Goal: Information Seeking & Learning: Learn about a topic

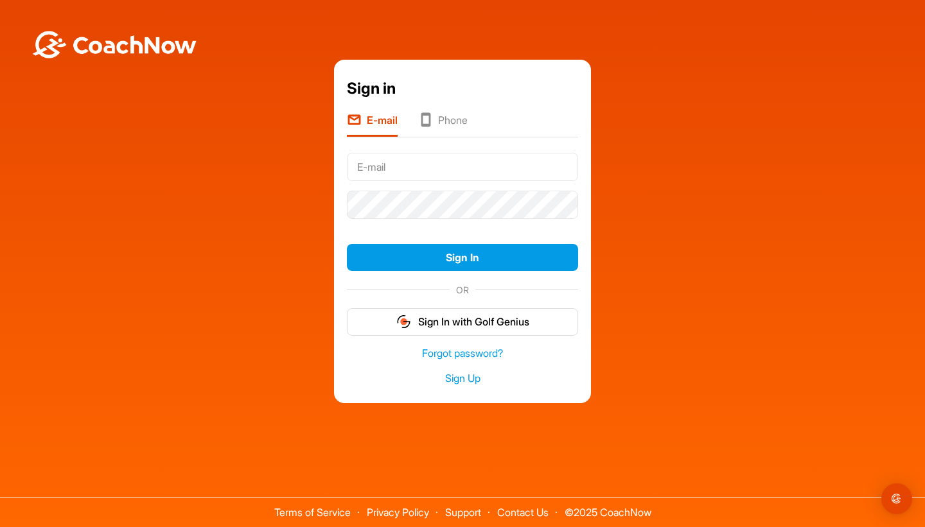
click at [451, 166] on input "text" at bounding box center [462, 167] width 231 height 28
type input "dkuntz@pittmeadowsgolf.com"
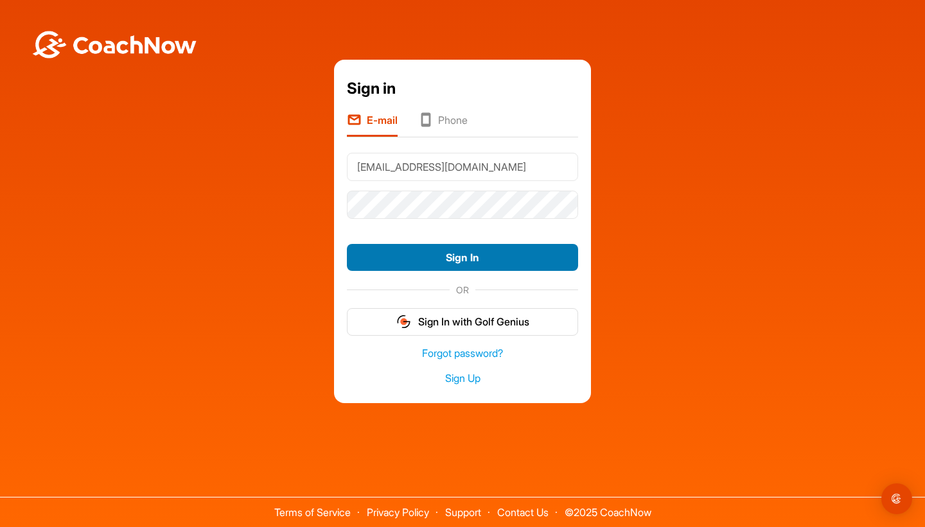
click at [456, 254] on button "Sign In" at bounding box center [462, 258] width 231 height 28
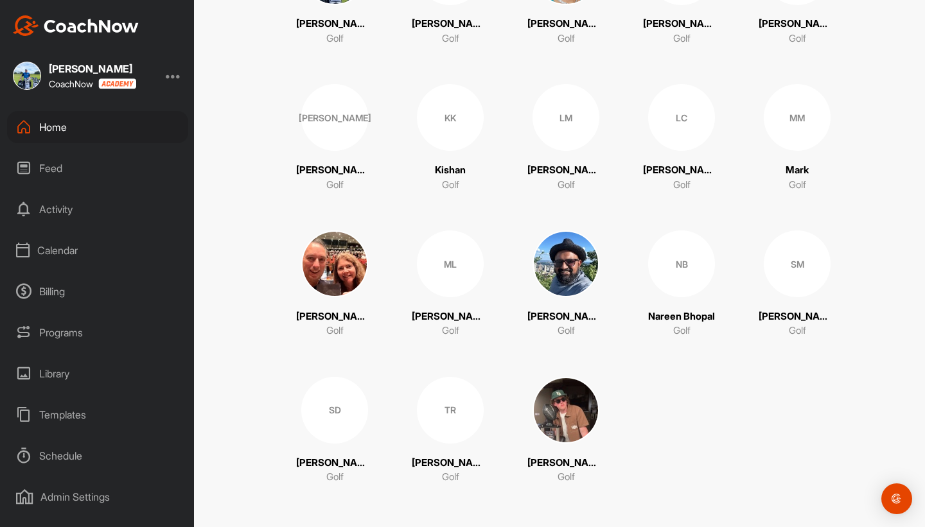
scroll to position [663, 0]
click at [63, 248] on div "Calendar" at bounding box center [97, 250] width 181 height 32
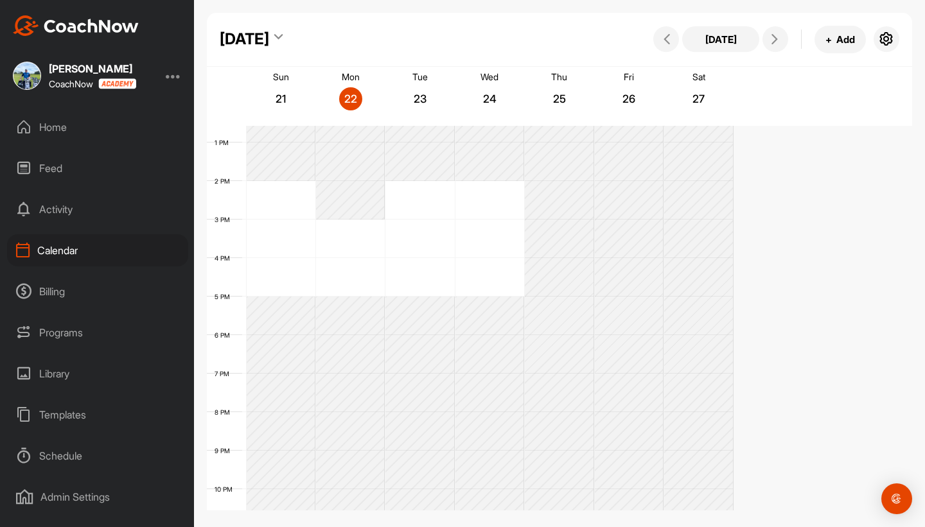
scroll to position [540, 0]
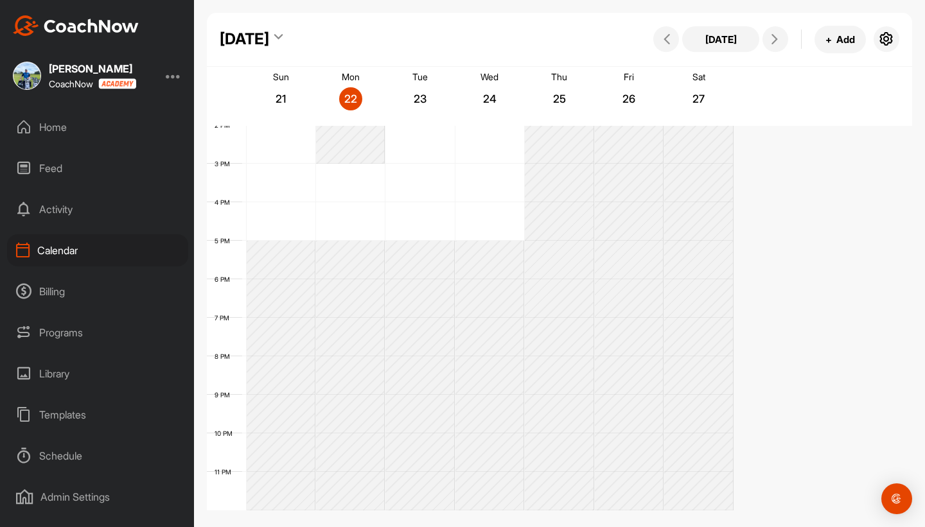
click at [51, 451] on div "Schedule" at bounding box center [97, 456] width 181 height 32
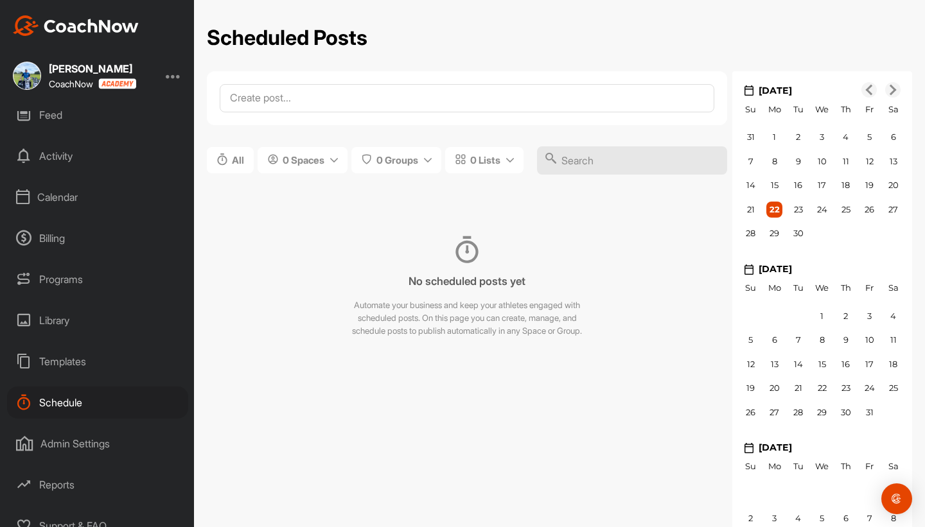
scroll to position [68, 0]
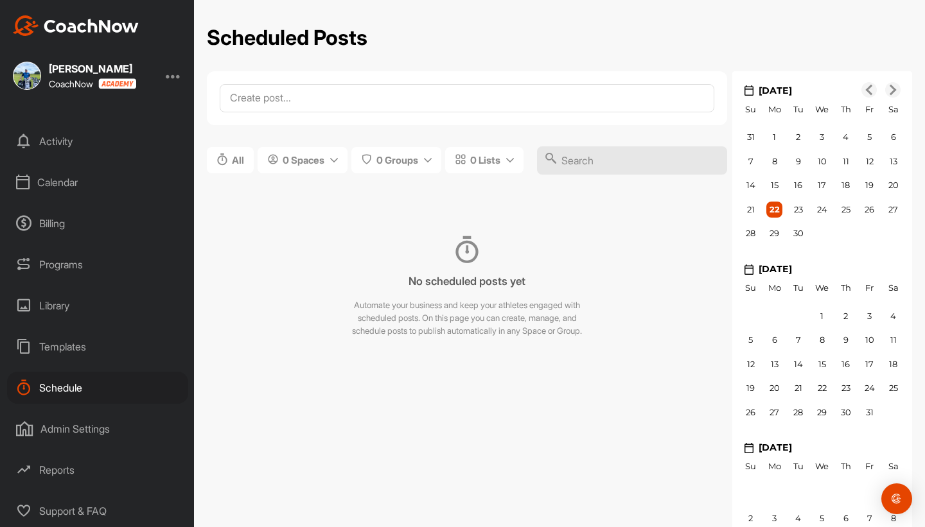
click at [49, 471] on div "Reports" at bounding box center [97, 470] width 181 height 32
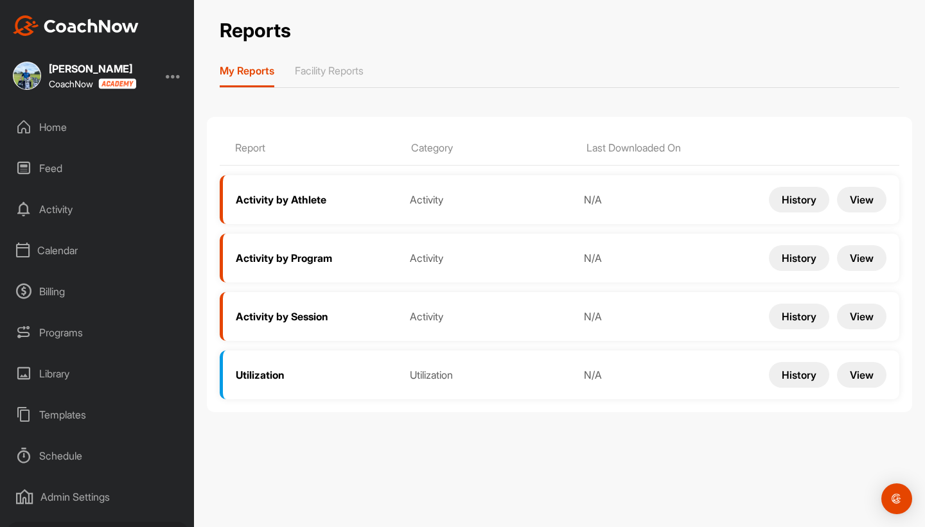
click at [769, 213] on button "History" at bounding box center [799, 200] width 60 height 26
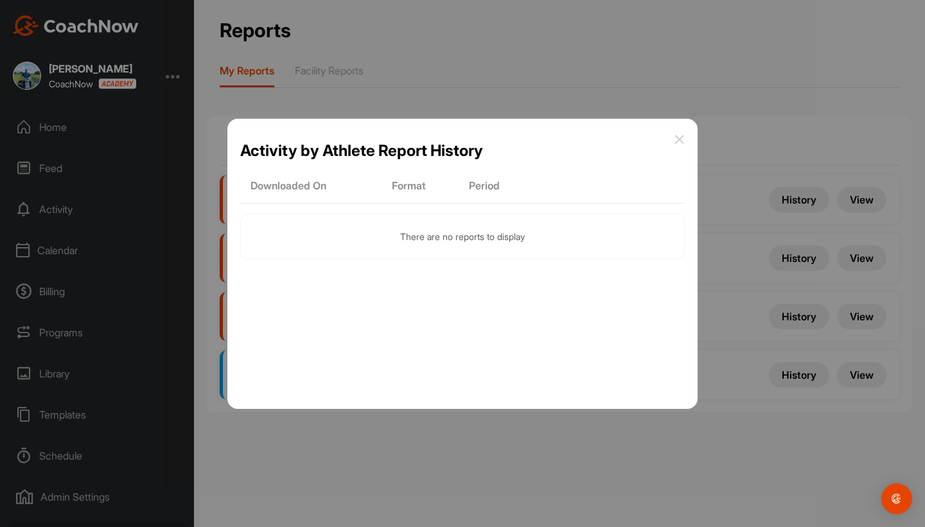
click at [678, 137] on icon at bounding box center [679, 139] width 10 height 10
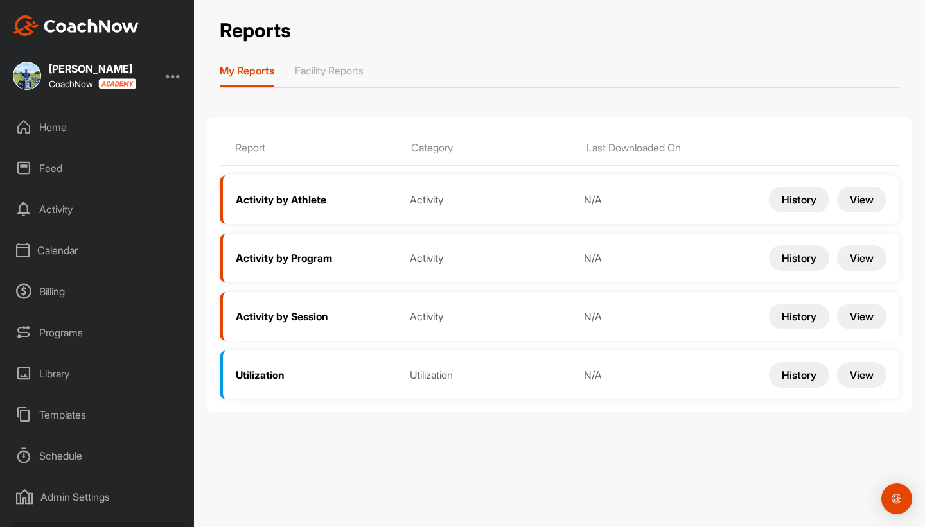
click at [73, 493] on div "Admin Settings" at bounding box center [97, 497] width 181 height 32
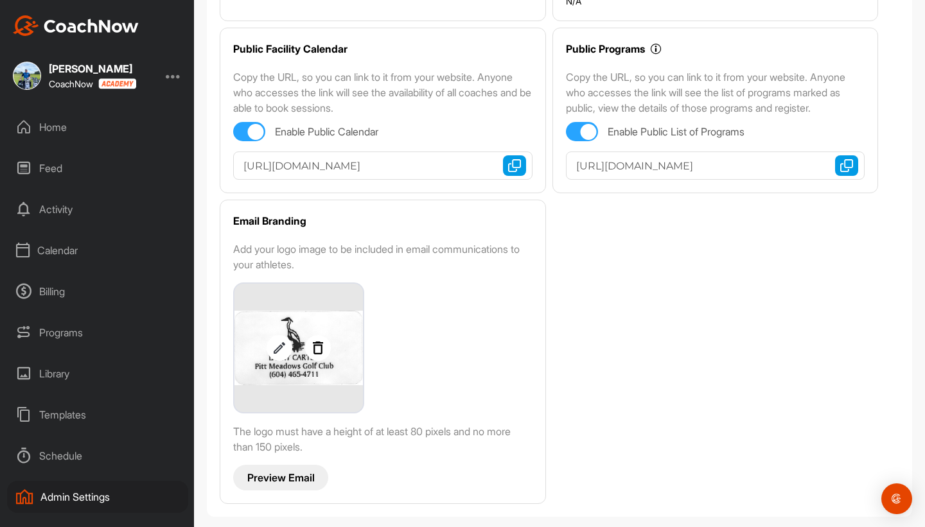
scroll to position [625, 0]
click at [53, 288] on div "Billing" at bounding box center [97, 291] width 181 height 32
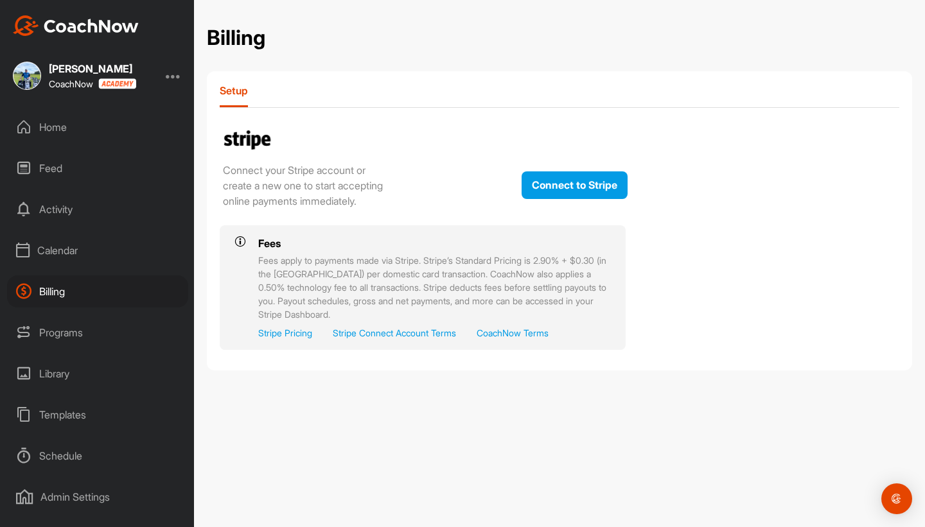
click at [58, 252] on div "Calendar" at bounding box center [97, 250] width 181 height 32
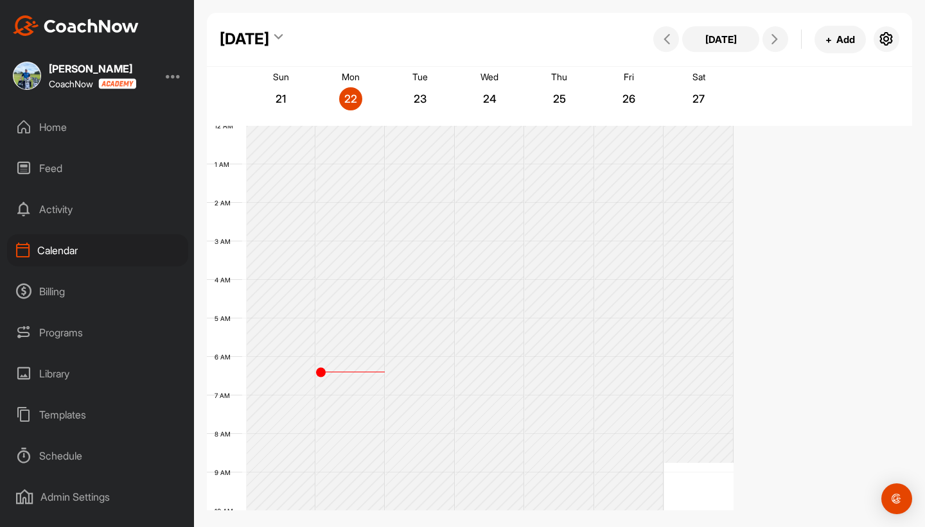
scroll to position [222, 0]
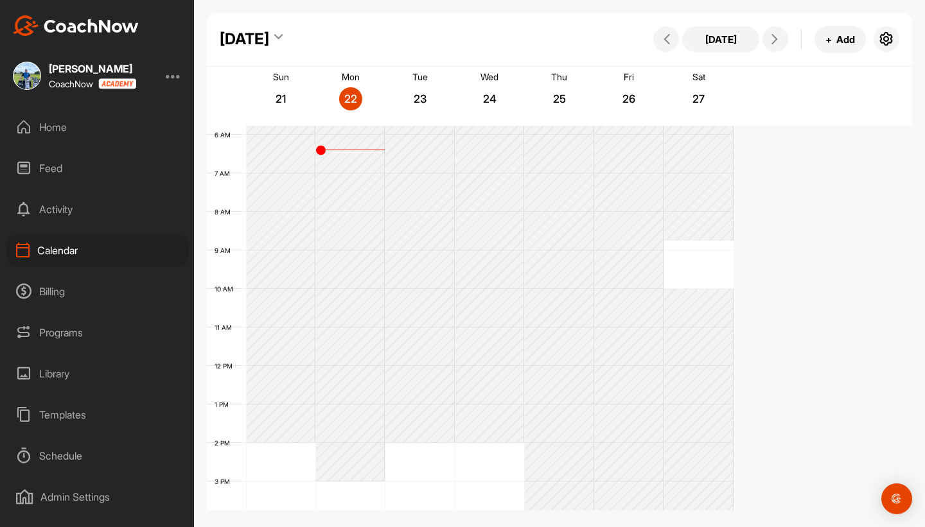
click at [61, 213] on div "Activity" at bounding box center [97, 209] width 181 height 32
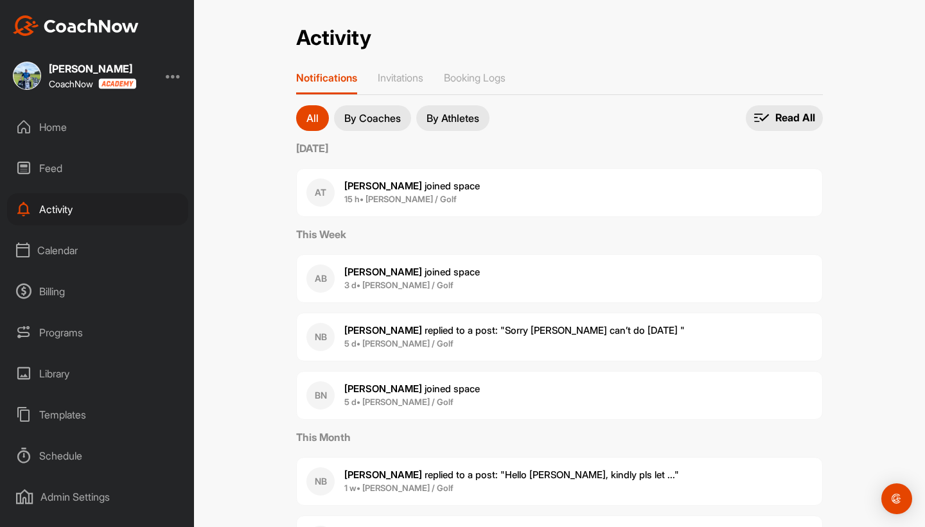
click at [364, 127] on button "By Coaches" at bounding box center [372, 118] width 77 height 26
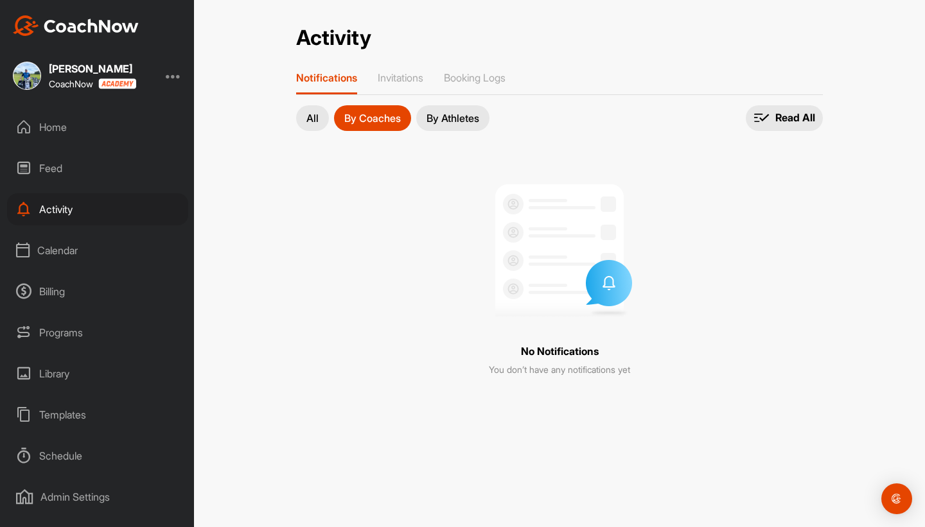
click at [53, 169] on div "Feed" at bounding box center [97, 168] width 181 height 32
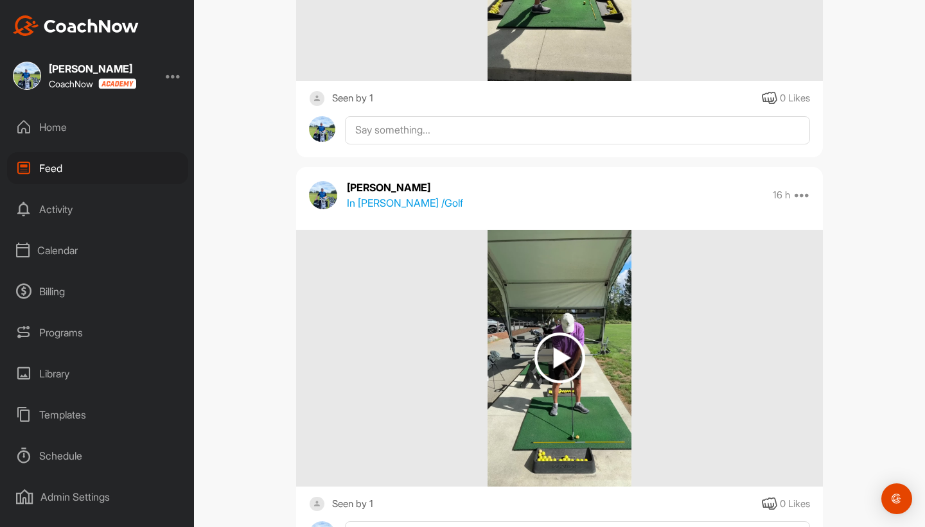
scroll to position [1221, 0]
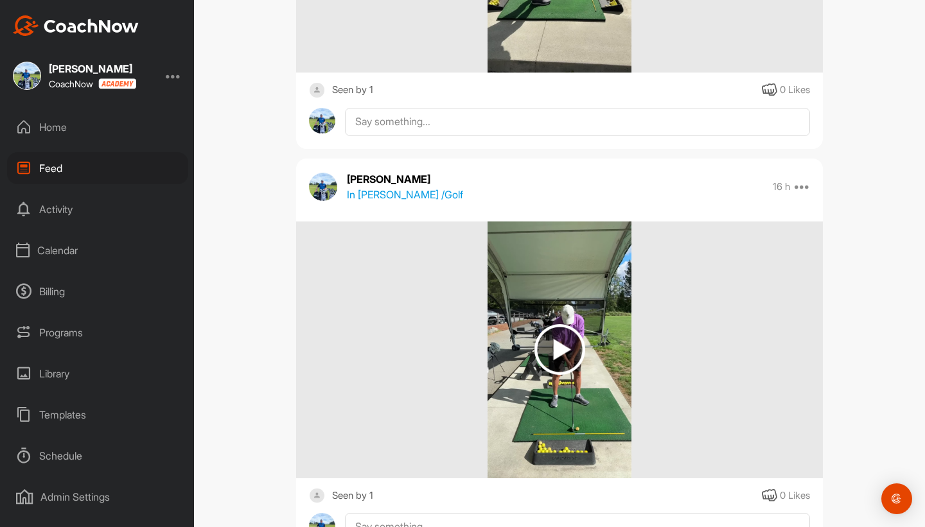
click at [46, 123] on div "Home" at bounding box center [97, 127] width 181 height 32
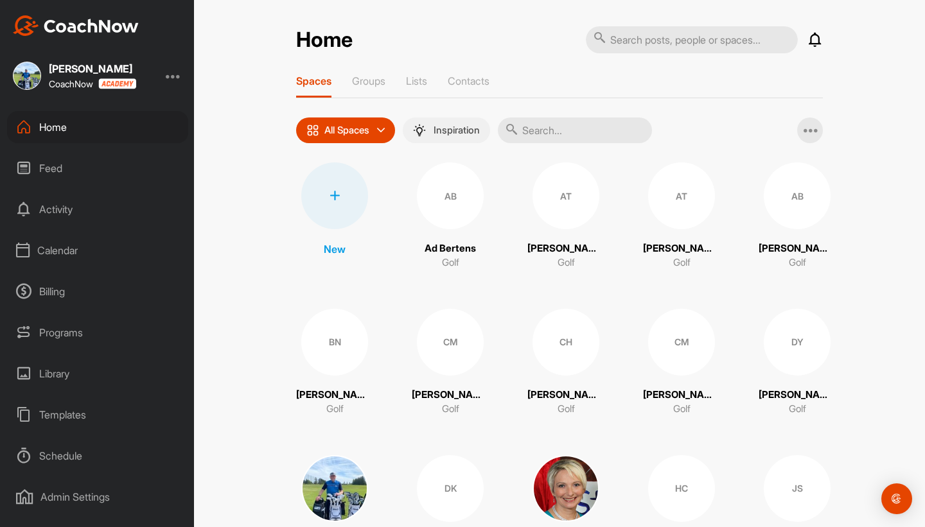
click at [456, 137] on div "Inspiration" at bounding box center [446, 130] width 87 height 26
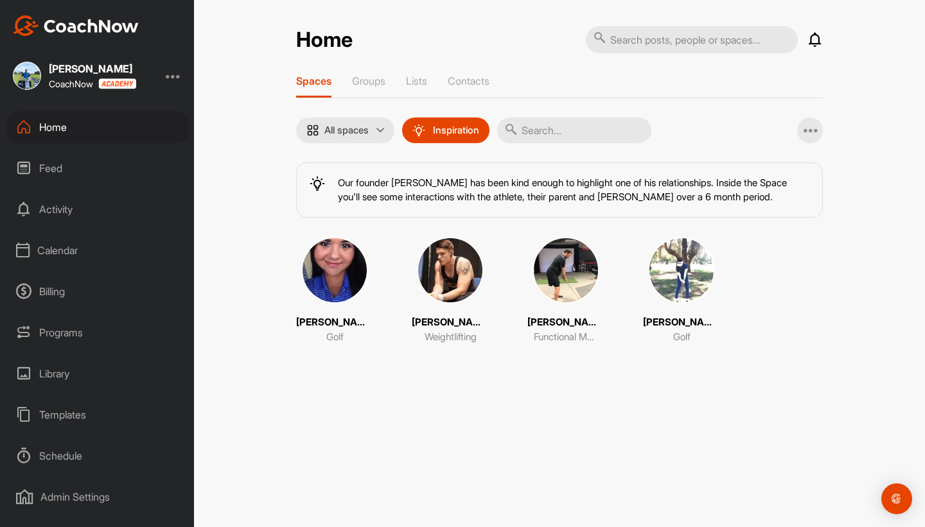
click at [177, 73] on div at bounding box center [173, 75] width 15 height 15
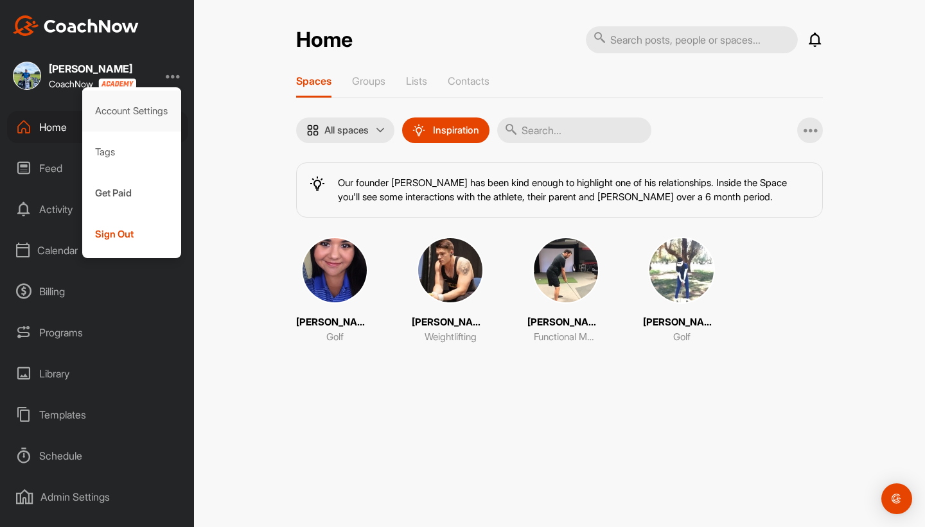
click at [132, 116] on div "Account Settings" at bounding box center [132, 111] width 100 height 41
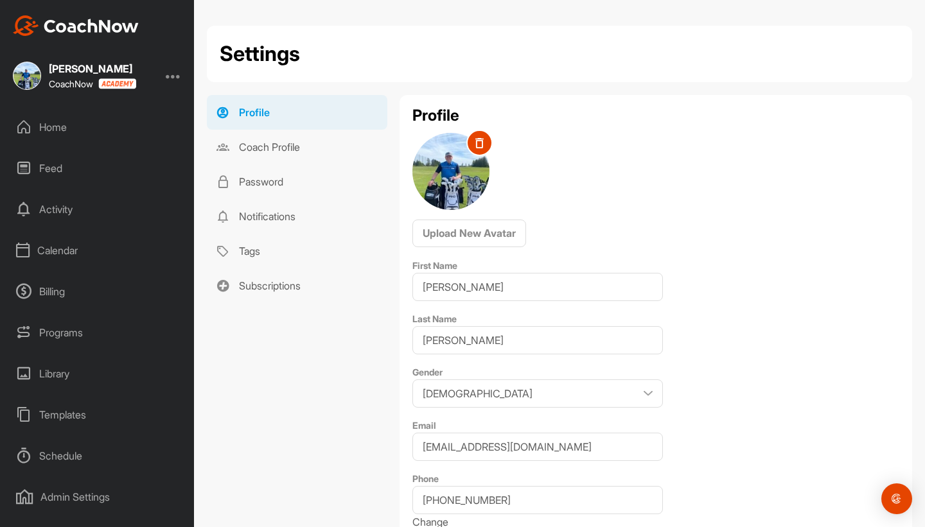
scroll to position [68, 0]
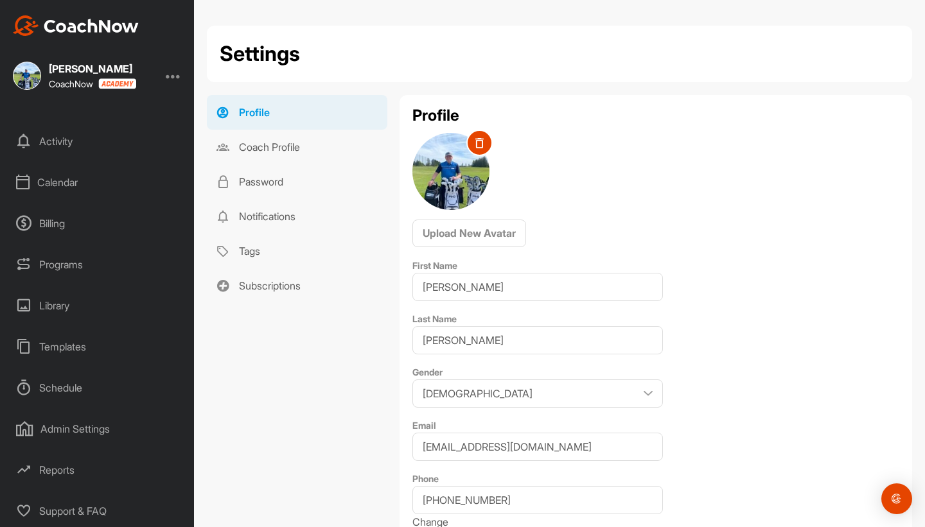
click at [52, 514] on div "Support & FAQ" at bounding box center [97, 511] width 181 height 32
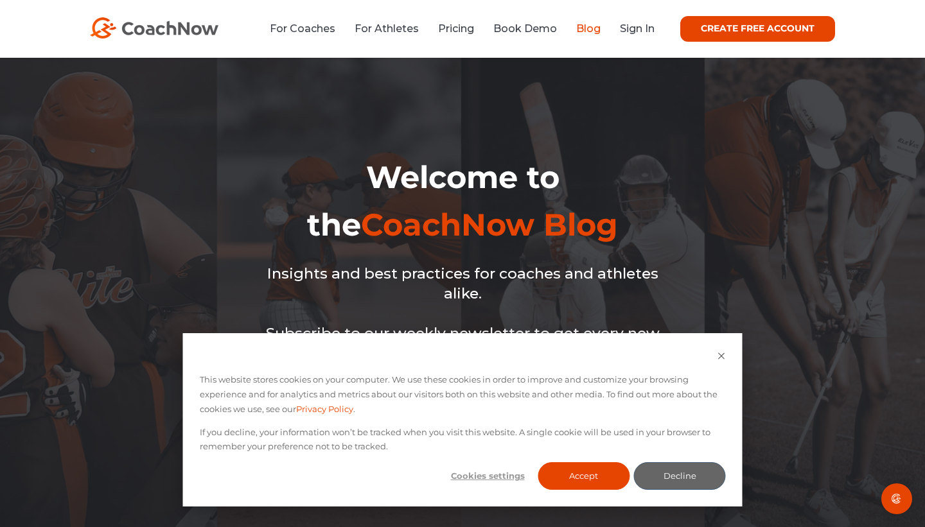
scroll to position [532, 0]
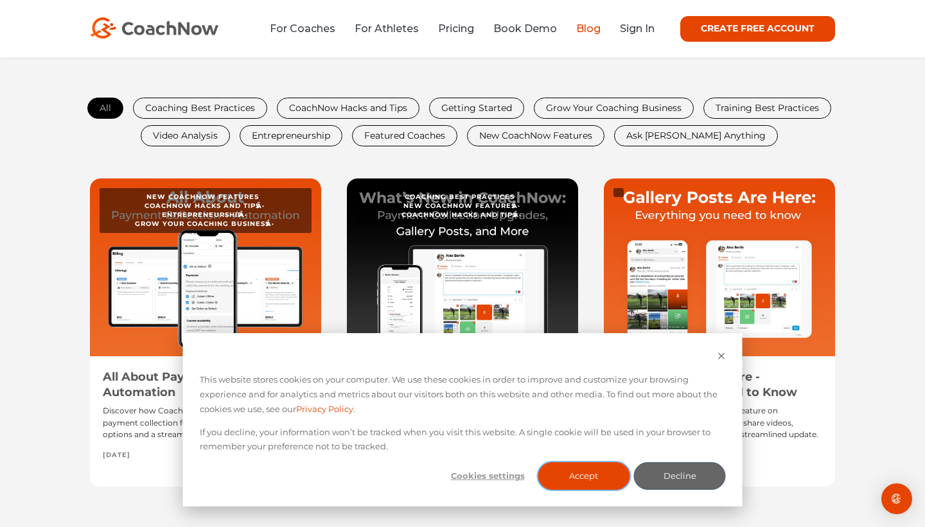
click at [581, 476] on button "Accept" at bounding box center [583, 476] width 92 height 28
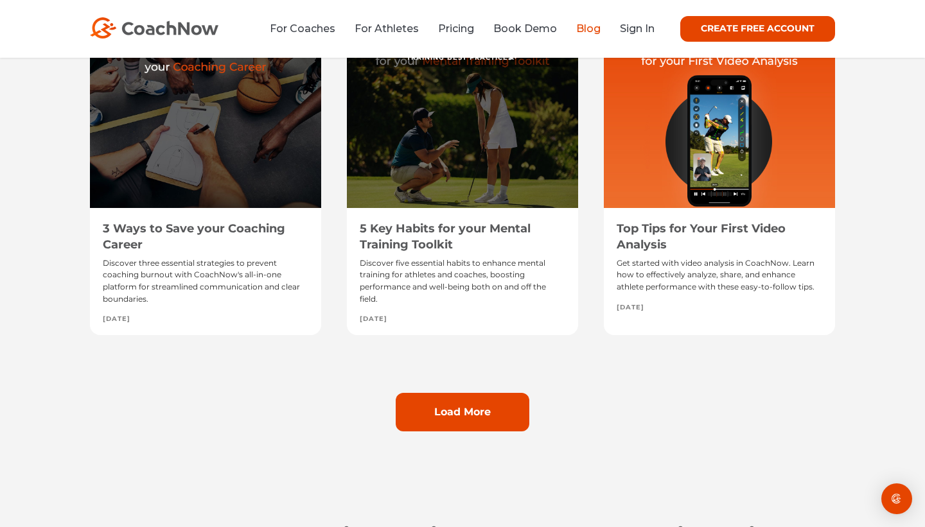
scroll to position [1046, 0]
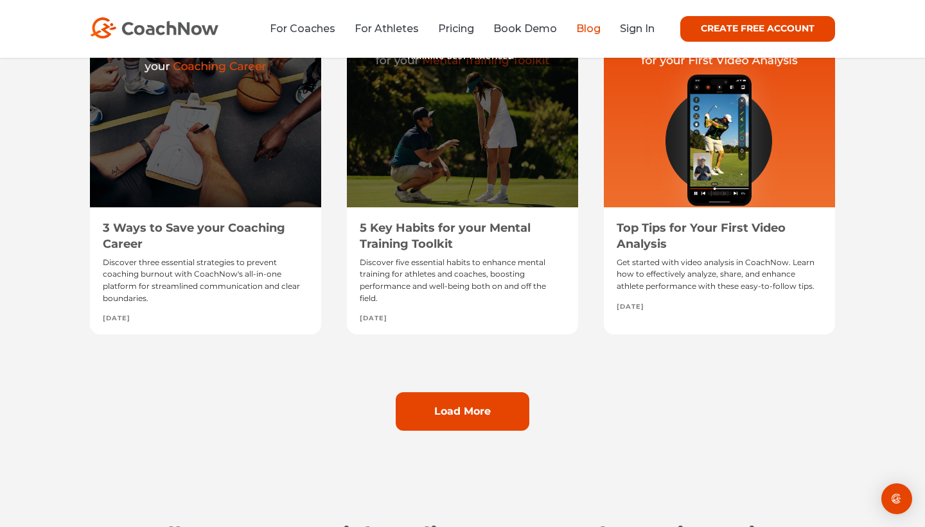
click at [192, 212] on div "3 Ways to Save your Coaching Career Discover three essential strategies to prev…" at bounding box center [205, 182] width 231 height 305
click at [233, 65] on div at bounding box center [205, 119] width 231 height 178
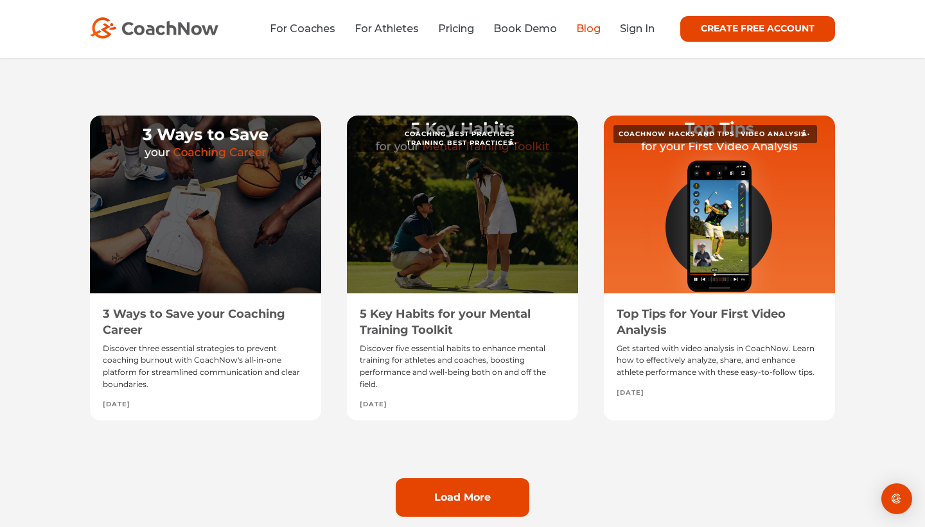
scroll to position [958, 0]
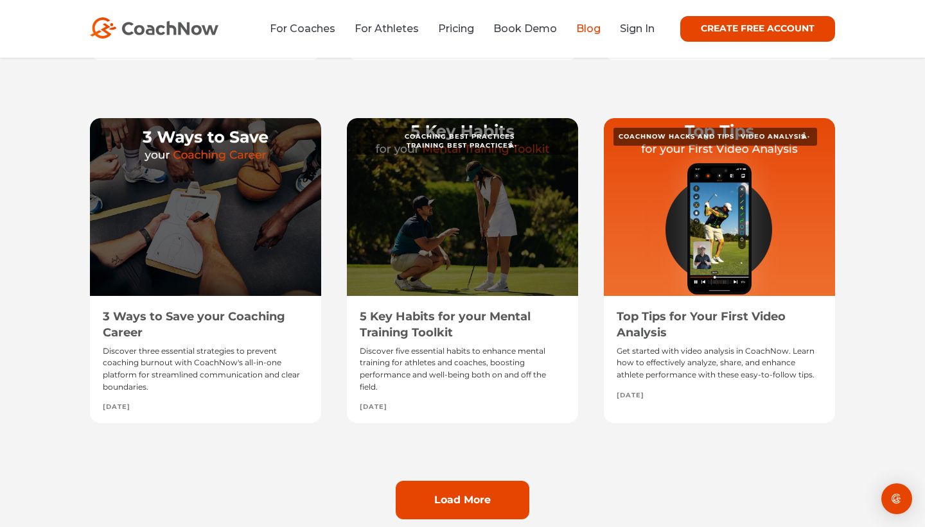
click at [218, 244] on div at bounding box center [205, 207] width 231 height 178
click at [213, 313] on link "3 Ways to Save your Coaching Career" at bounding box center [194, 324] width 182 height 30
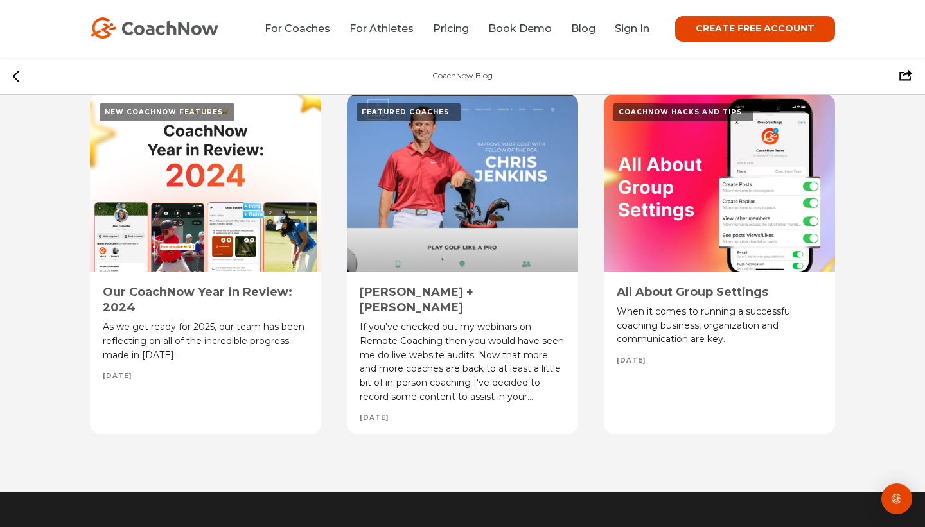
scroll to position [2900, 0]
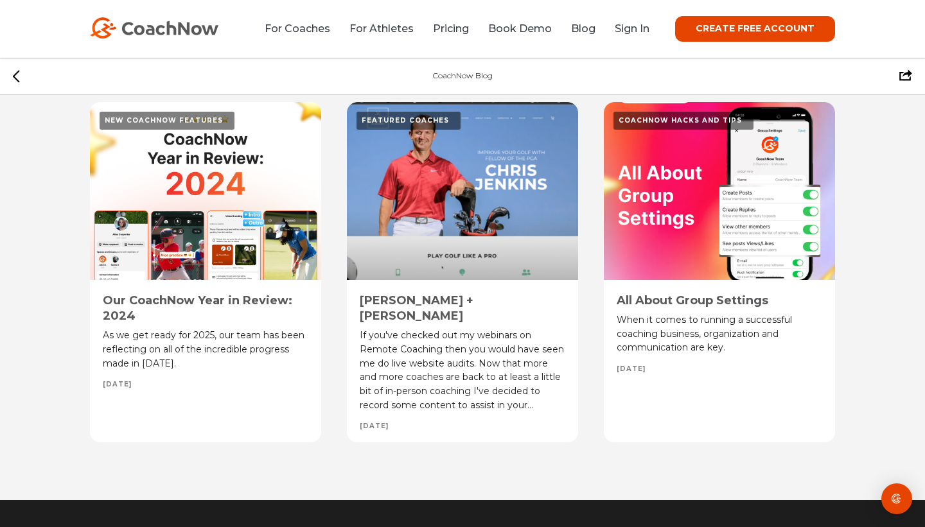
click at [692, 293] on link "All About Group Settings" at bounding box center [692, 300] width 152 height 14
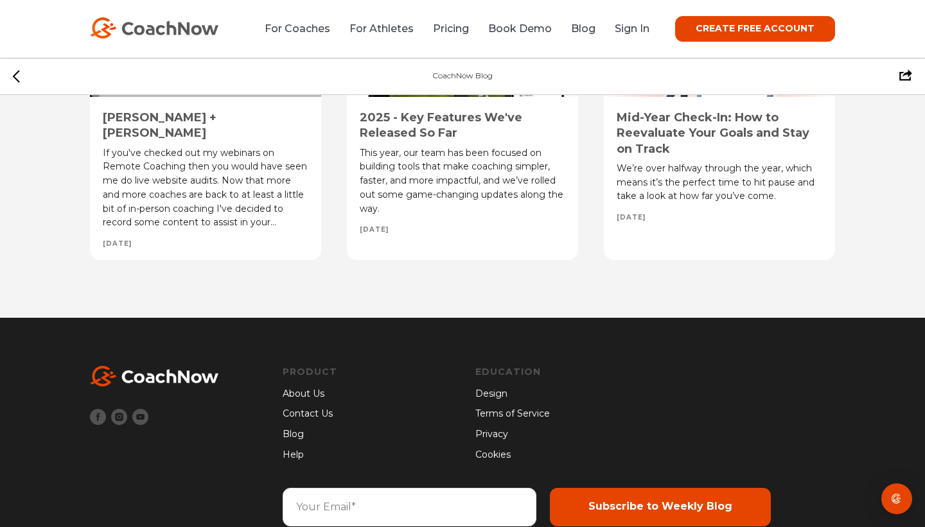
scroll to position [5093, 0]
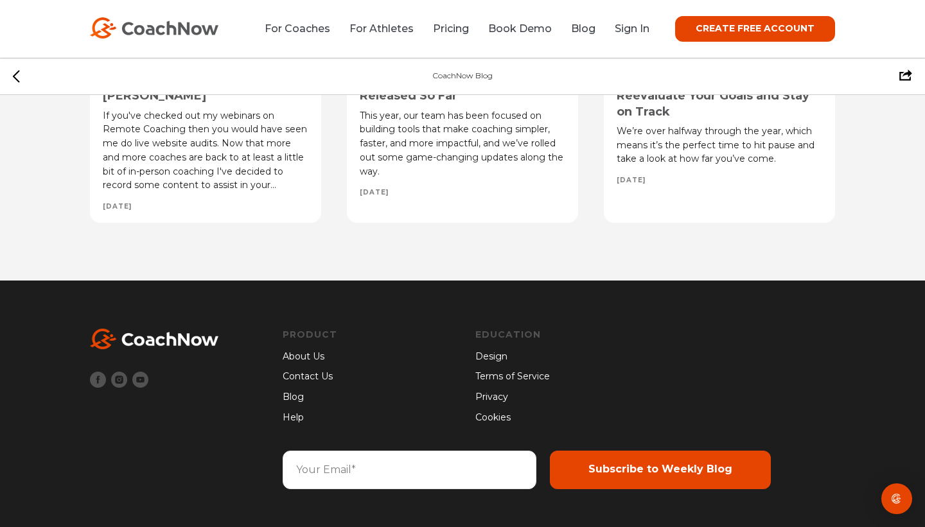
click at [490, 356] on link "Design" at bounding box center [558, 357] width 167 height 14
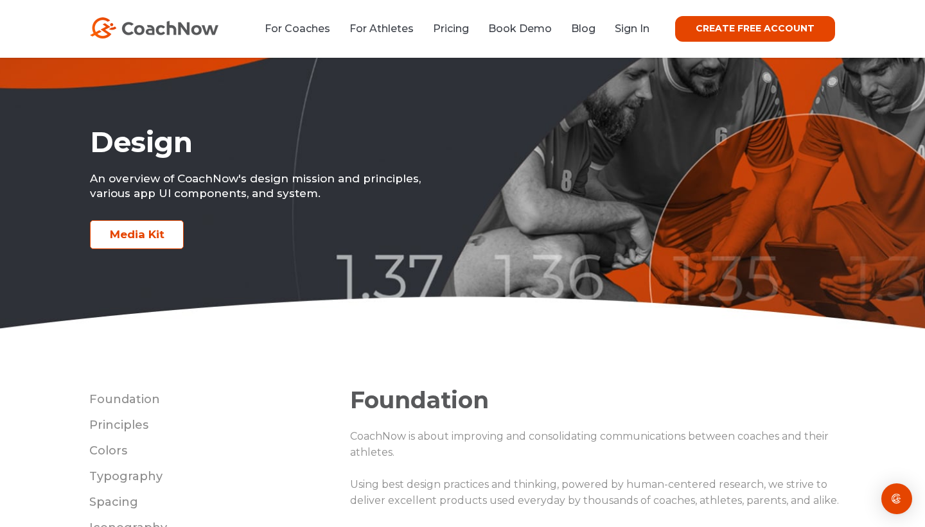
scroll to position [44, 0]
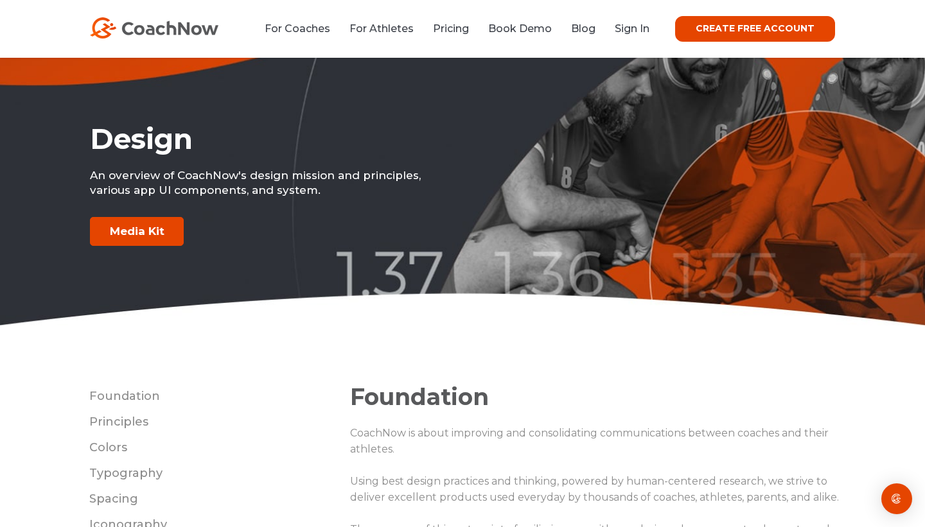
click at [127, 234] on link "Media Kit" at bounding box center [137, 231] width 94 height 29
